Goal: Check status: Check status

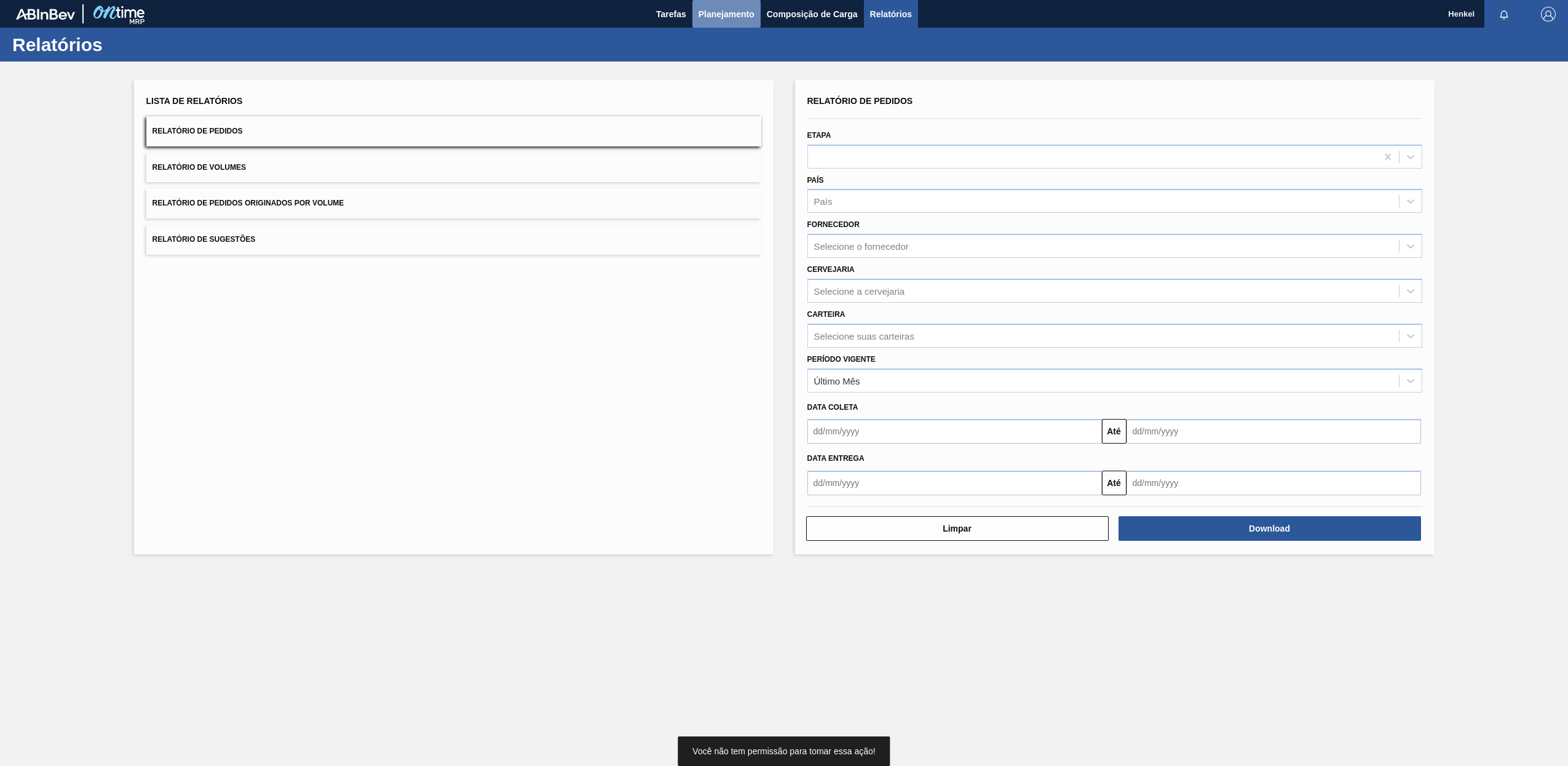
click at [724, 17] on span "Planejamento" at bounding box center [726, 14] width 56 height 15
click at [733, 20] on span "Planejamento" at bounding box center [726, 14] width 56 height 15
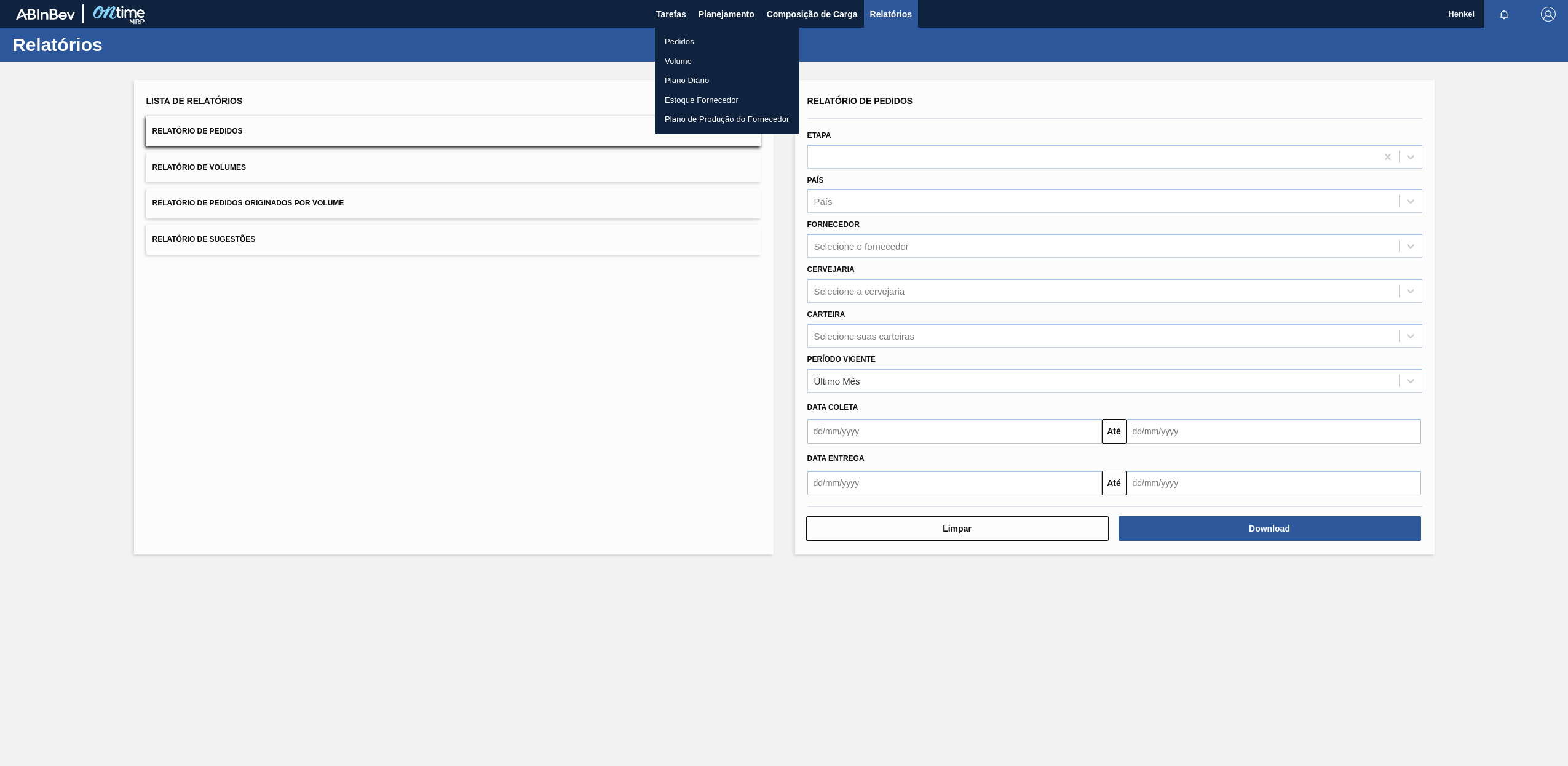
click at [685, 43] on li "Pedidos" at bounding box center [727, 42] width 144 height 20
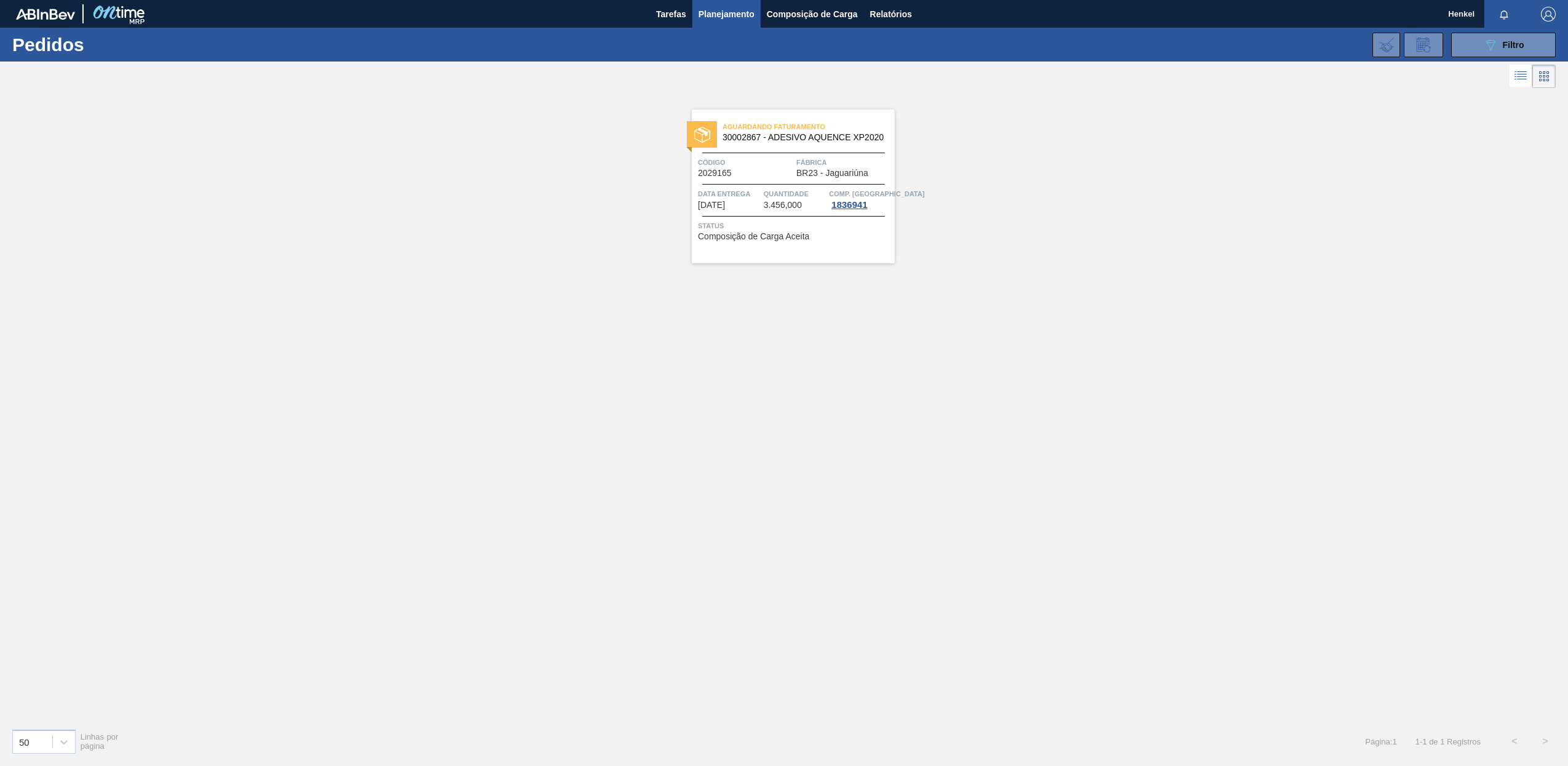
click at [861, 346] on div "Aguardando Faturamento 30002867 - ADESIVO AQUENCE XP2020 Código 2029165 Fábrica…" at bounding box center [784, 404] width 1568 height 627
click at [1490, 38] on icon "089F7B8B-B2A5-4AFE-B5C0-19BA573D28AC" at bounding box center [1490, 45] width 15 height 15
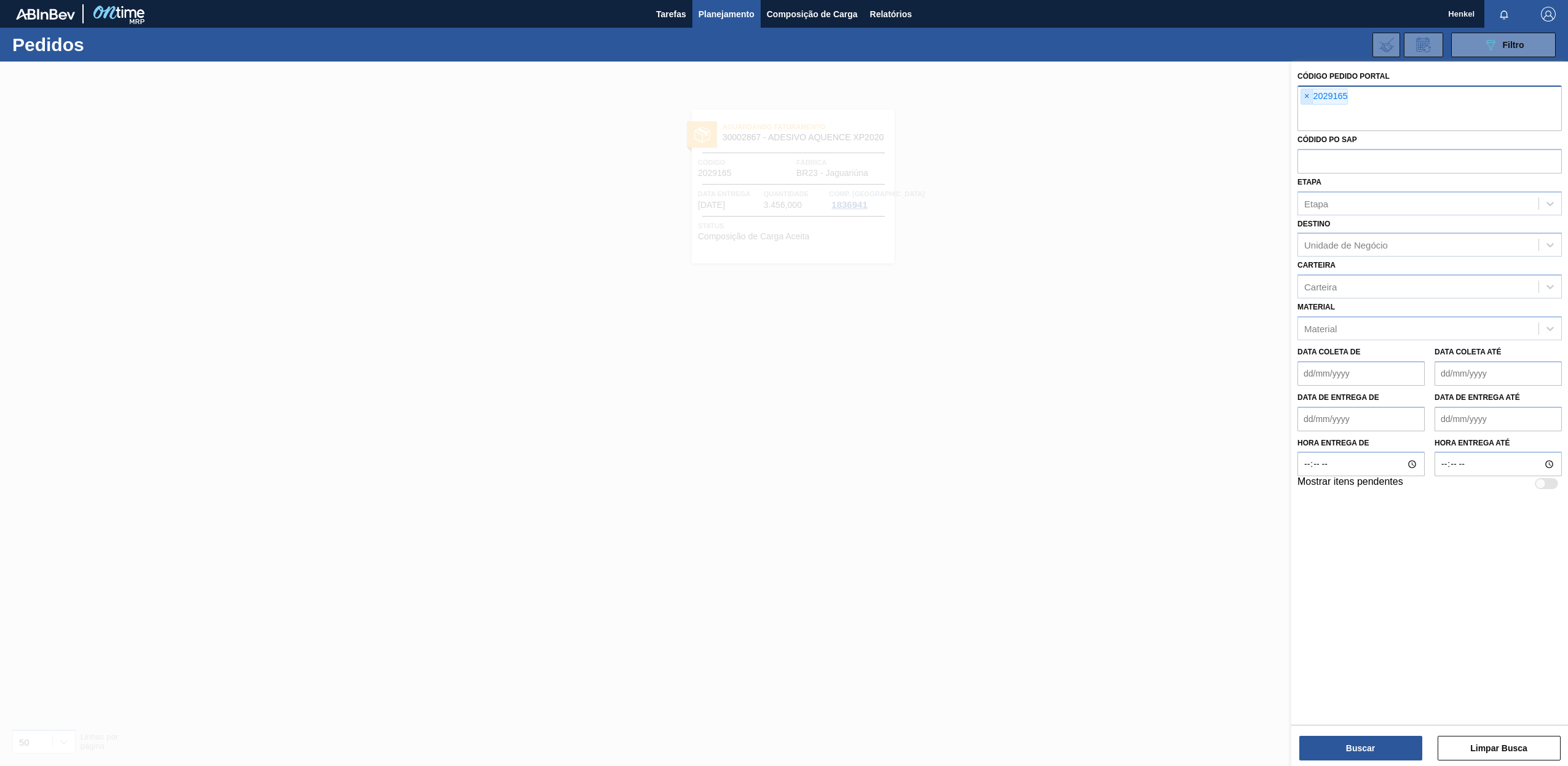
click at [1305, 99] on span "×" at bounding box center [1307, 96] width 12 height 15
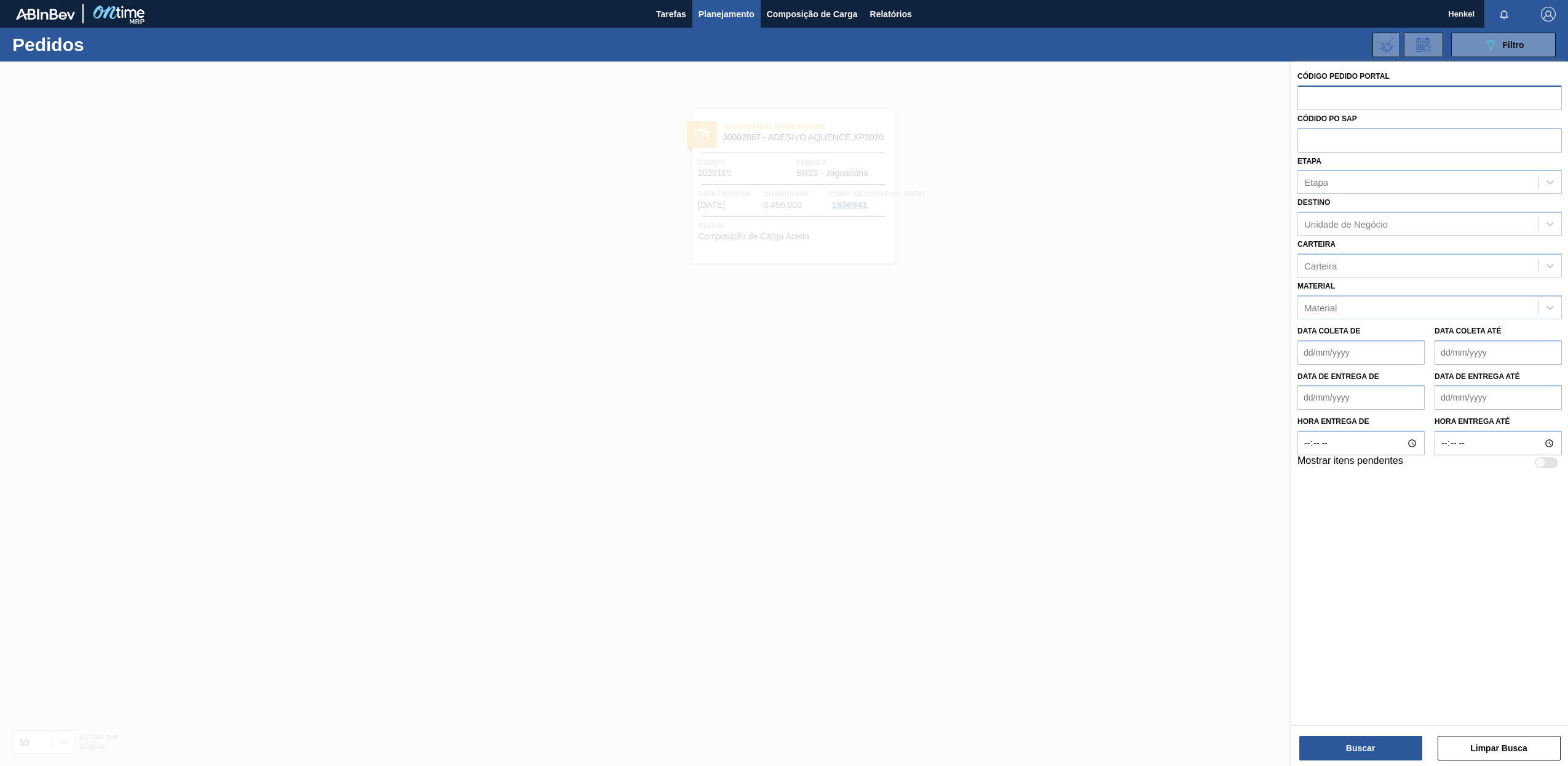
paste input "text"
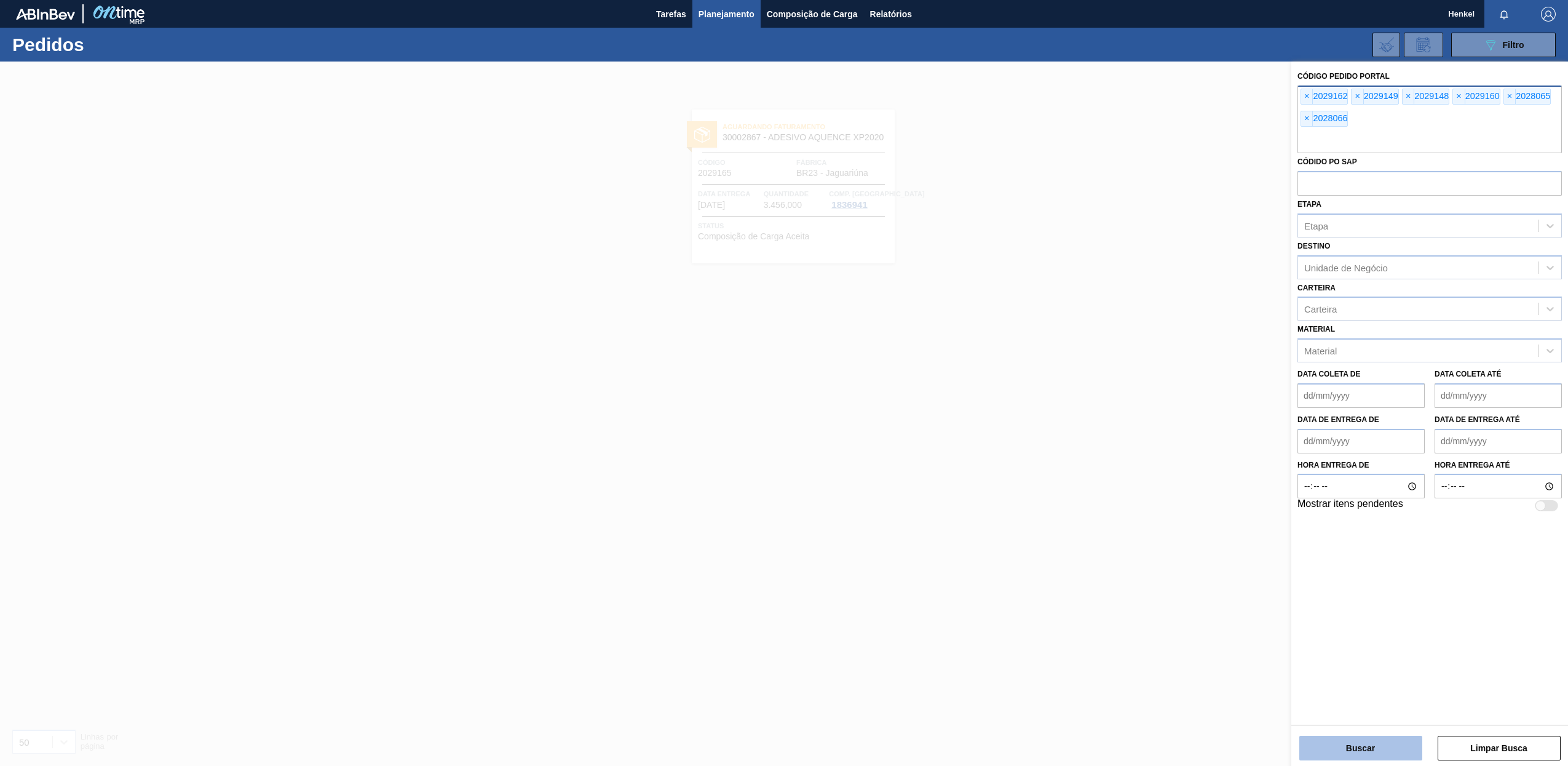
click at [1357, 750] on button "Buscar" at bounding box center [1360, 748] width 123 height 24
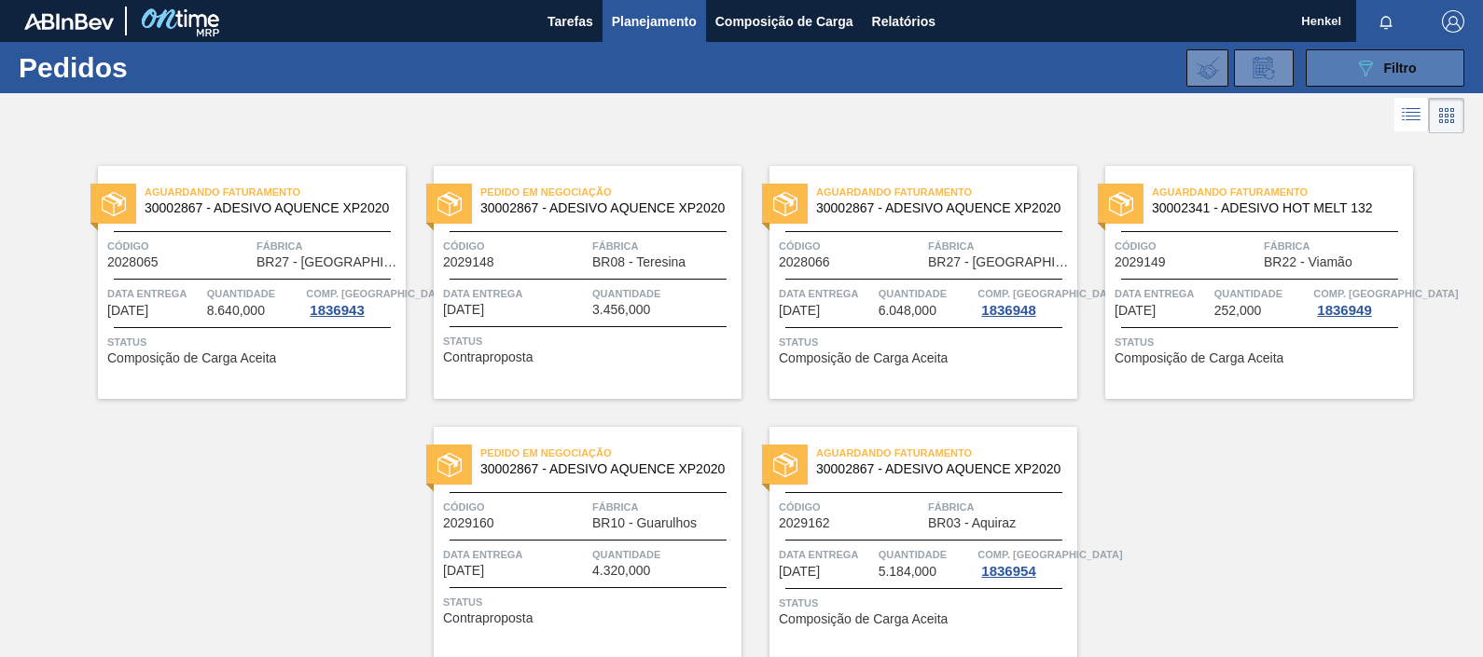
click at [1399, 65] on span "Filtro" at bounding box center [1400, 68] width 33 height 15
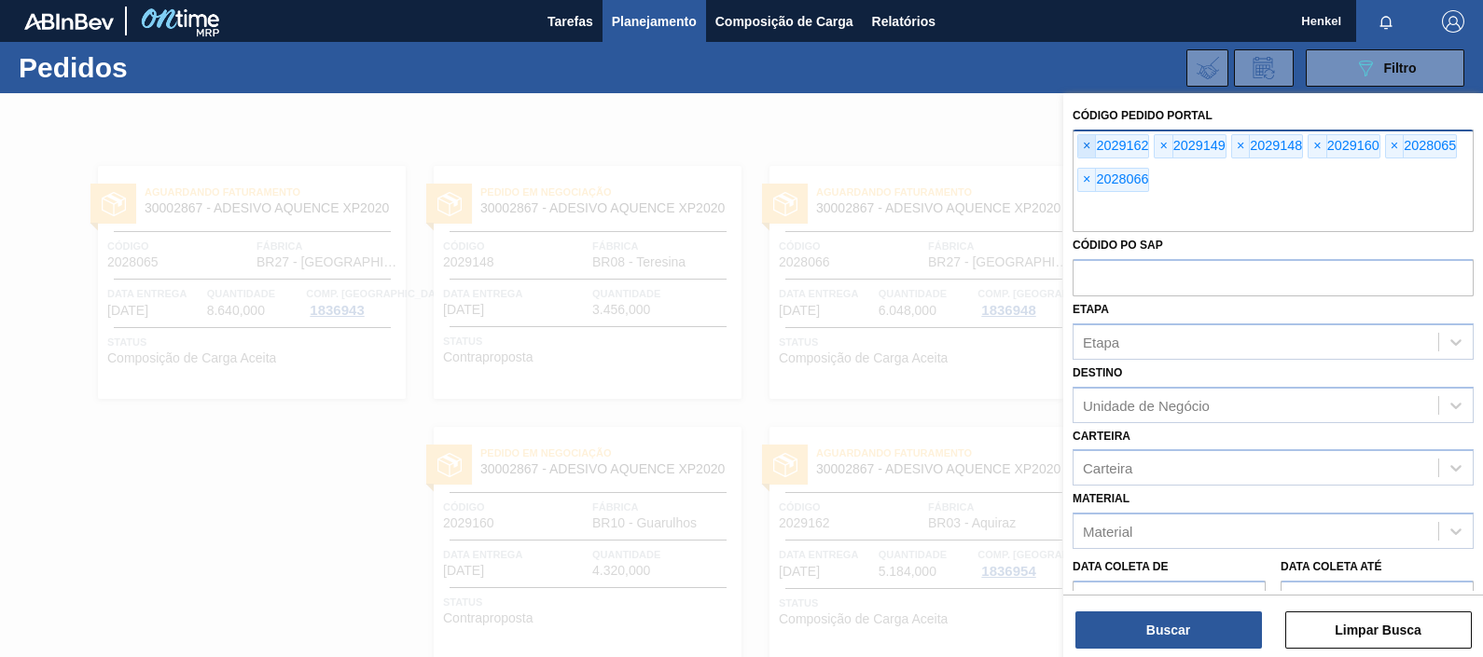
click at [1086, 141] on span "×" at bounding box center [1087, 146] width 18 height 22
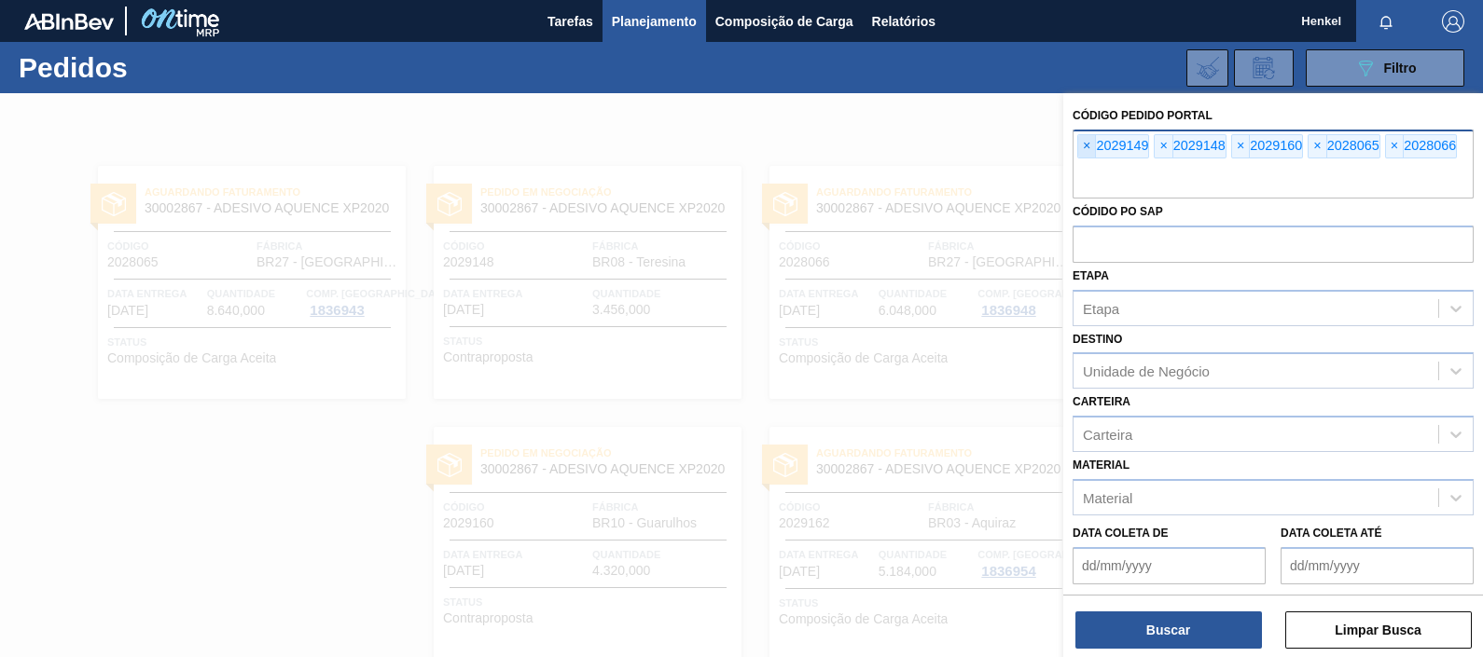
click at [1090, 138] on span "×" at bounding box center [1087, 146] width 18 height 22
click at [1241, 140] on span "×" at bounding box center [1241, 146] width 18 height 22
click at [1237, 144] on span "×" at bounding box center [1241, 146] width 18 height 22
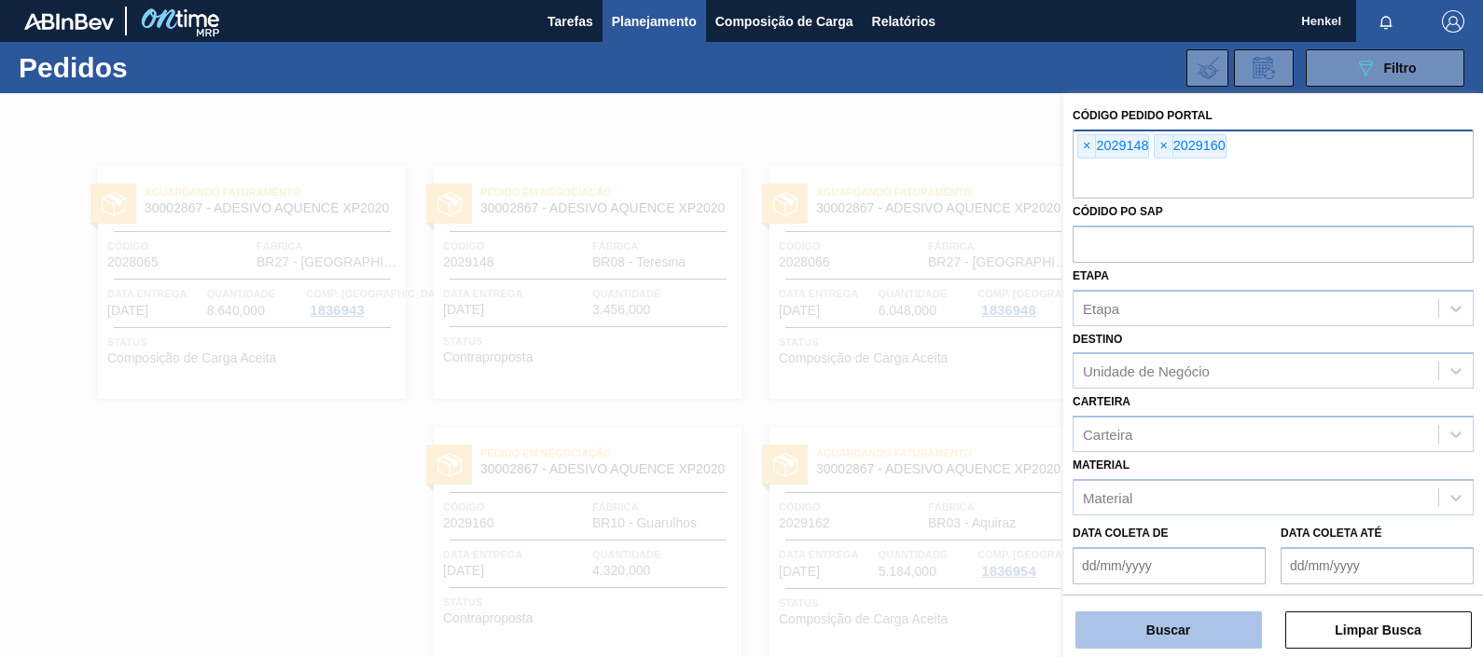
click at [1190, 628] on button "Buscar" at bounding box center [1168, 630] width 186 height 37
